Goal: Transaction & Acquisition: Book appointment/travel/reservation

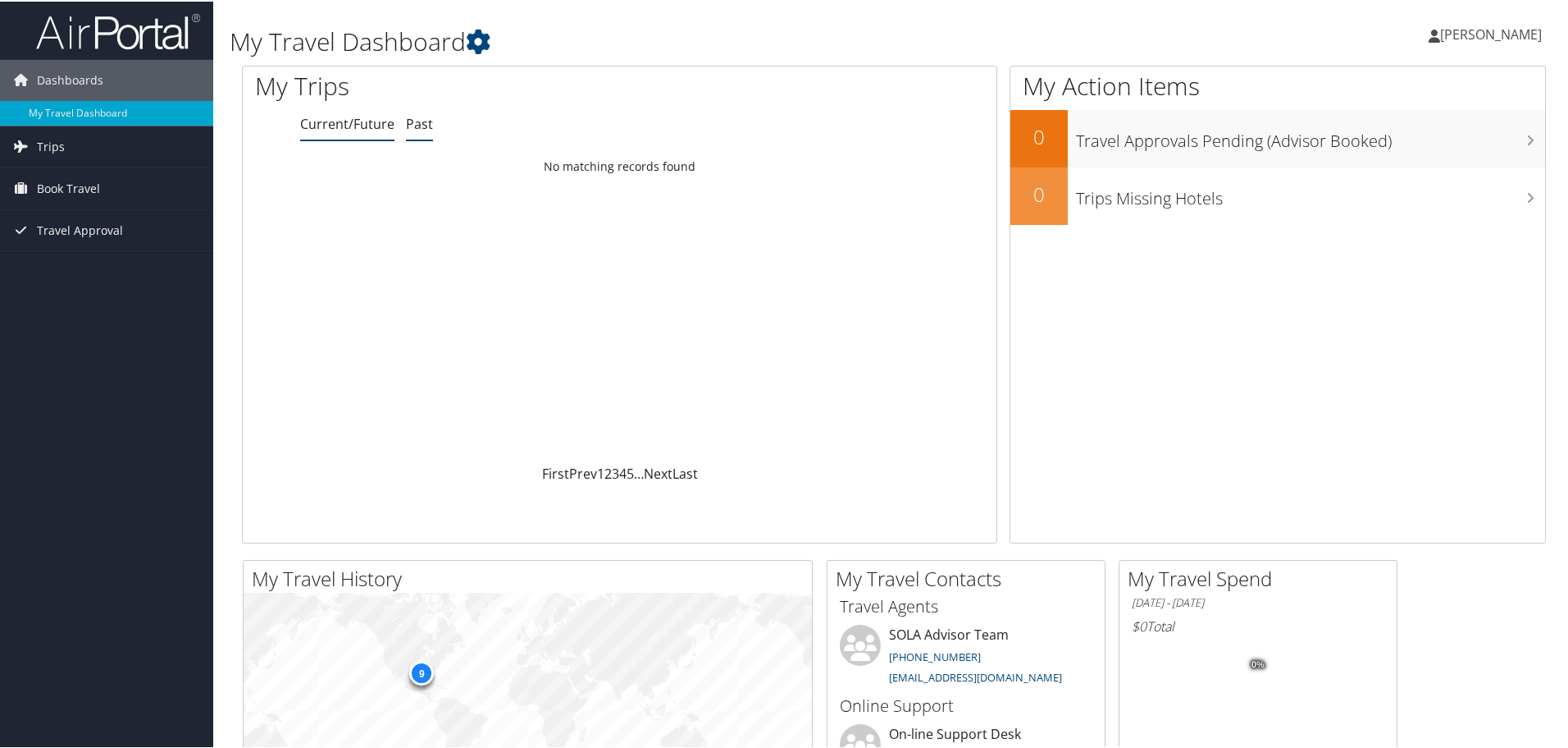
click at [424, 125] on link "Past" at bounding box center [420, 121] width 27 height 18
click at [315, 125] on link "Current/Future" at bounding box center [348, 121] width 95 height 18
click at [67, 182] on span "Book Travel" at bounding box center [68, 187] width 63 height 41
click at [58, 216] on link "Approval Request (Beta)" at bounding box center [106, 220] width 213 height 25
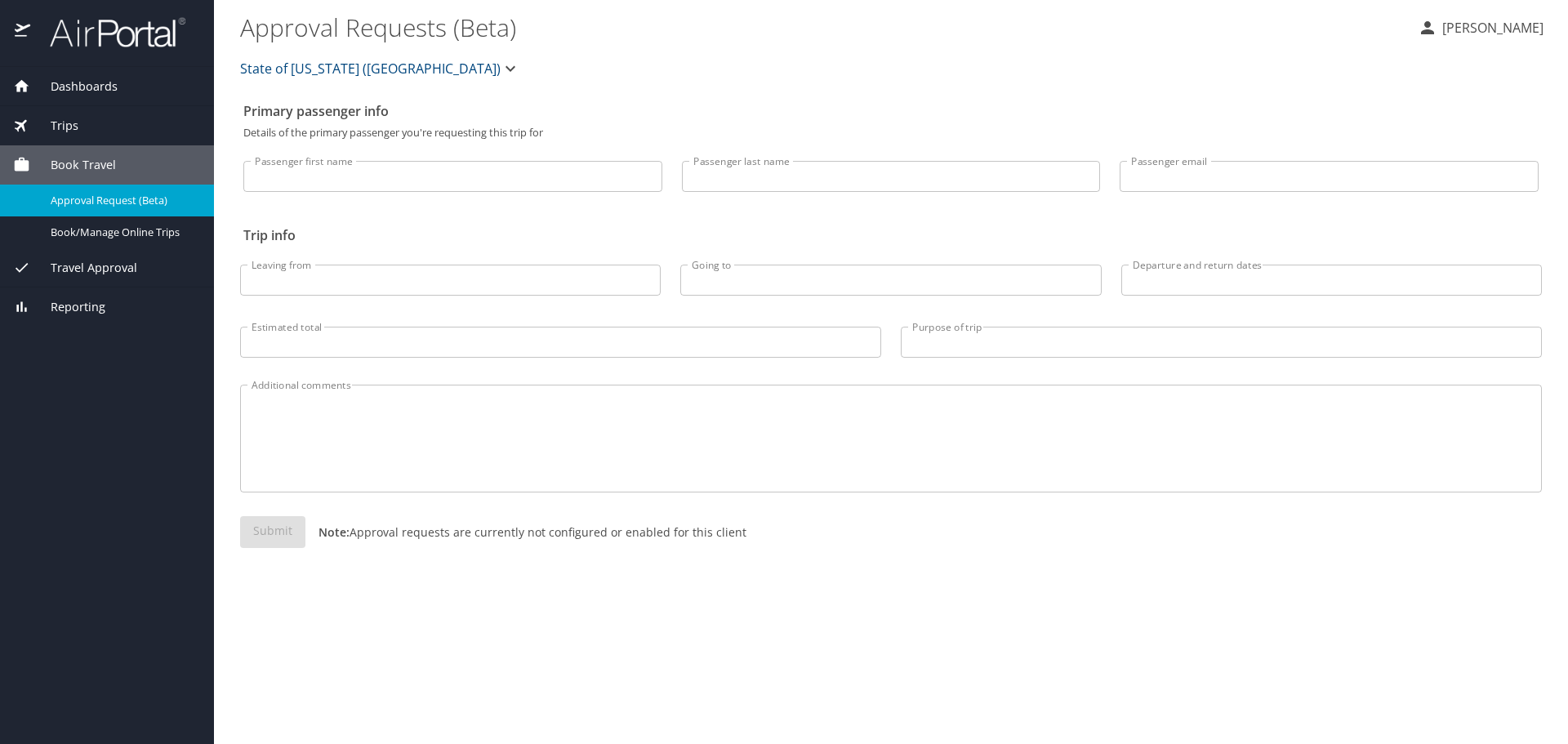
click at [63, 88] on span "Dashboards" at bounding box center [74, 86] width 88 height 18
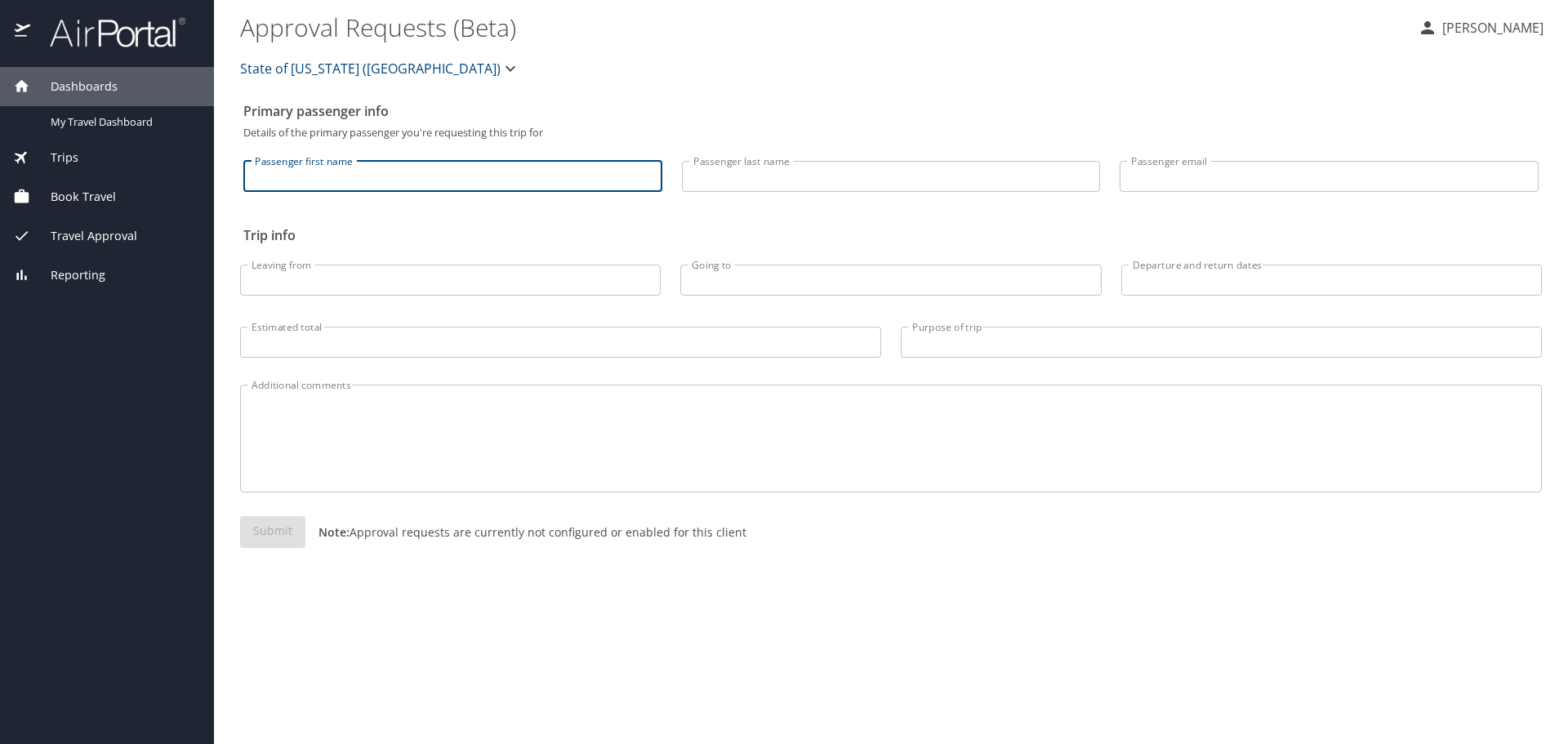
click at [306, 170] on input "Passenger first name" at bounding box center [453, 176] width 419 height 31
type input "Robert A."
type input "Gibson"
type input "ragibson11@gmail.com"
click at [397, 278] on input "Leaving from" at bounding box center [451, 280] width 421 height 31
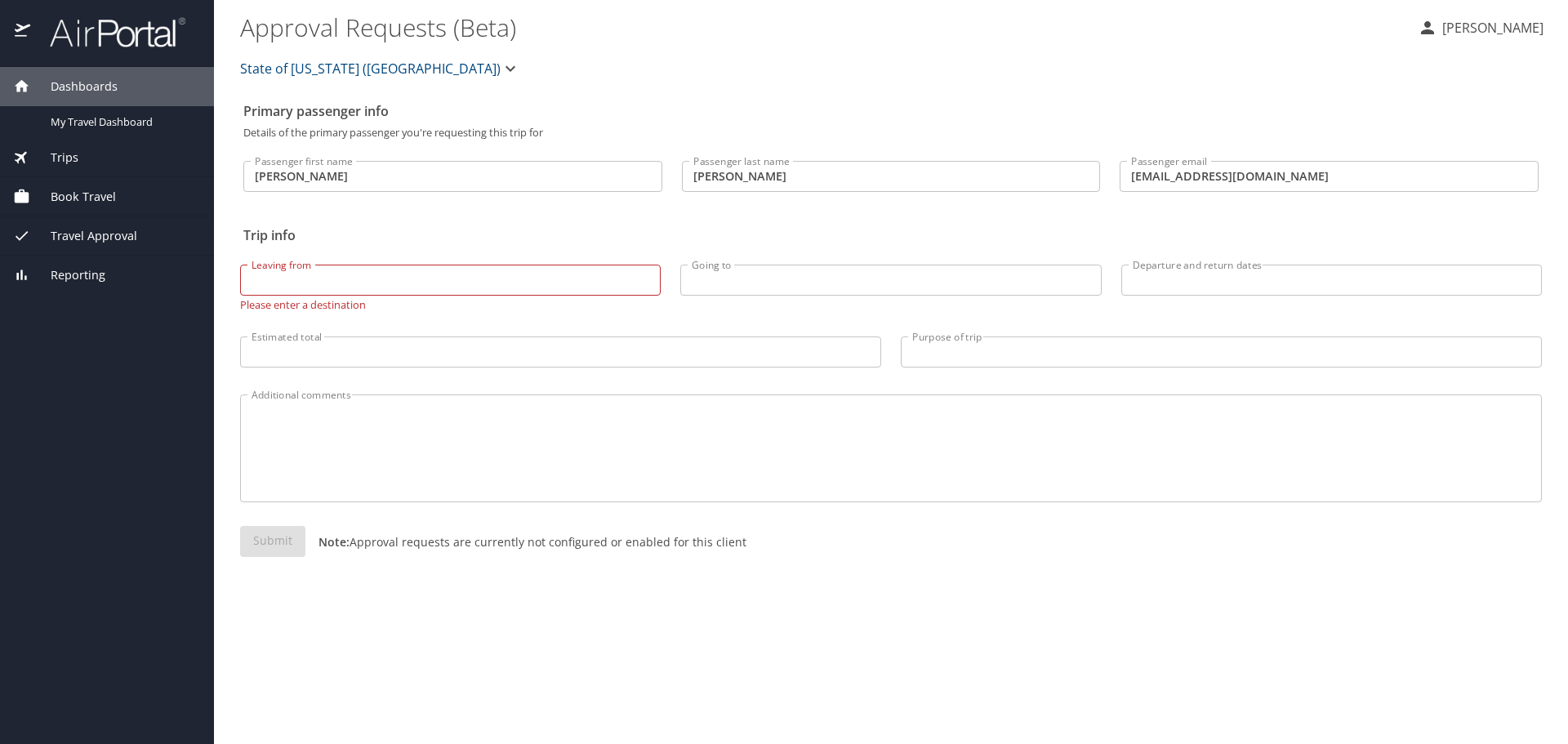
click at [73, 148] on div "Trips" at bounding box center [107, 157] width 214 height 40
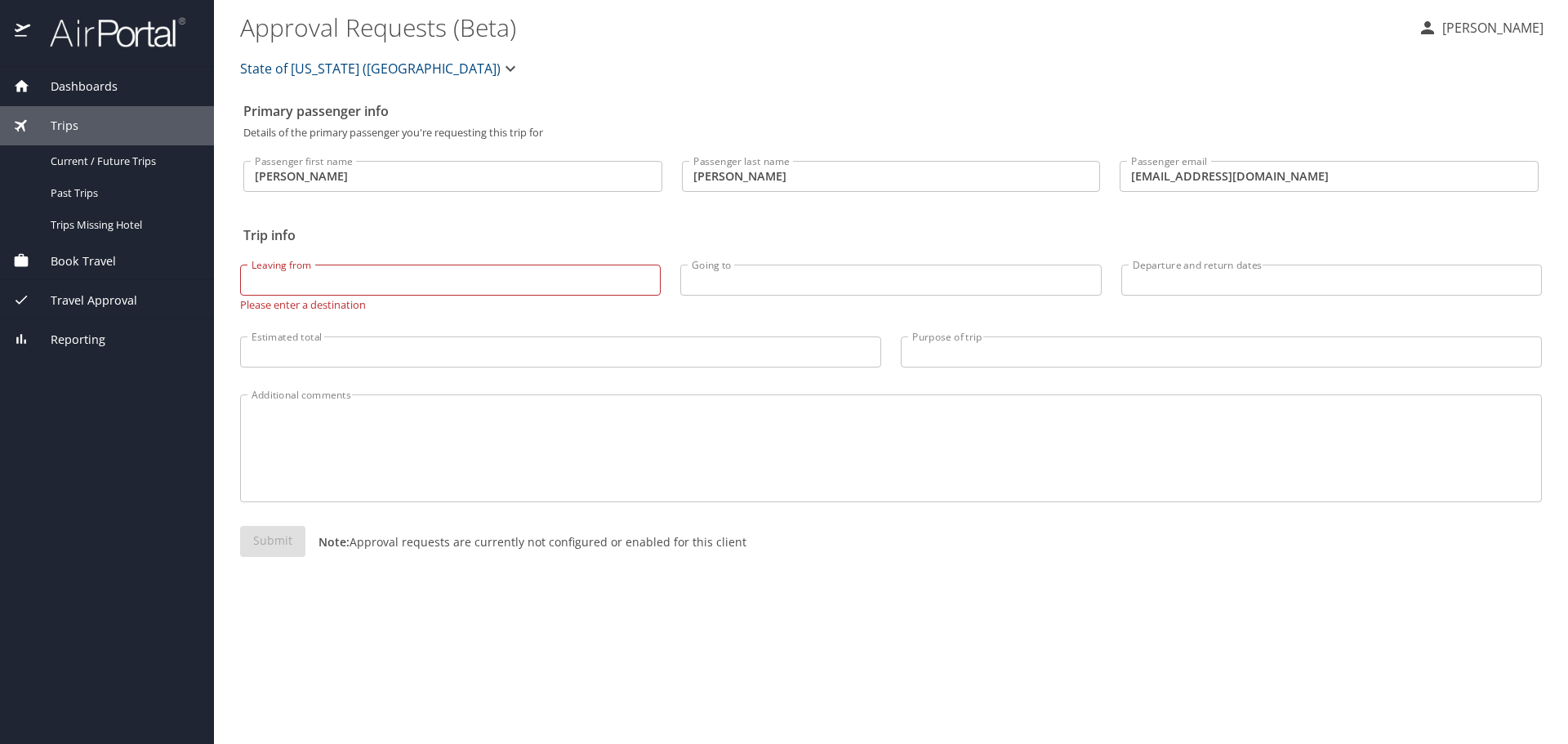
click at [56, 262] on span "Book Travel" at bounding box center [73, 261] width 86 height 18
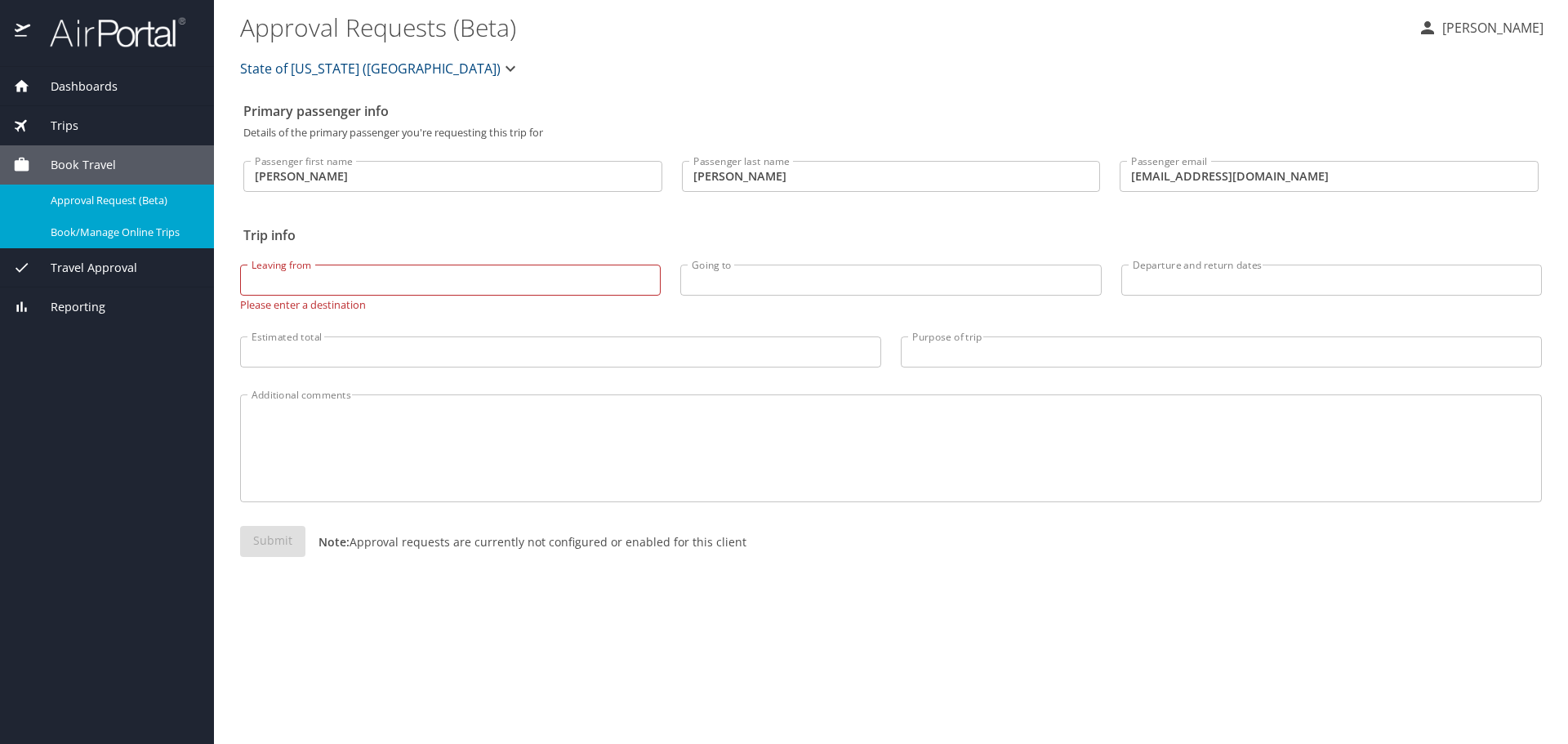
click at [76, 235] on span "Book/Manage Online Trips" at bounding box center [123, 232] width 143 height 15
